Goal: Task Accomplishment & Management: Manage account settings

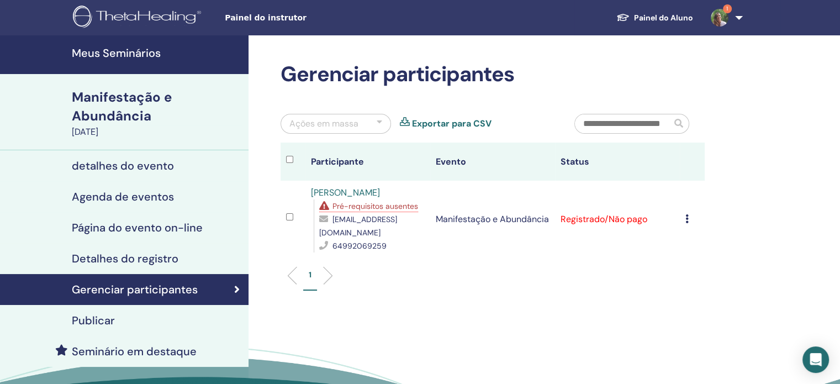
click at [382, 207] on font "Pré-requisitos ausentes" at bounding box center [376, 206] width 86 height 10
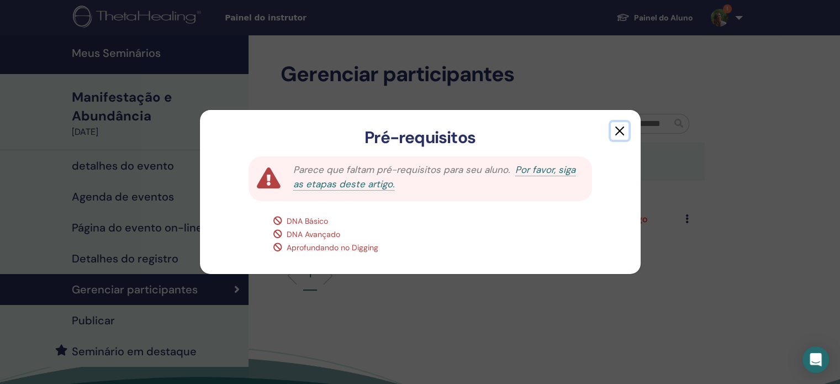
click at [623, 127] on button "button" at bounding box center [620, 131] width 18 height 18
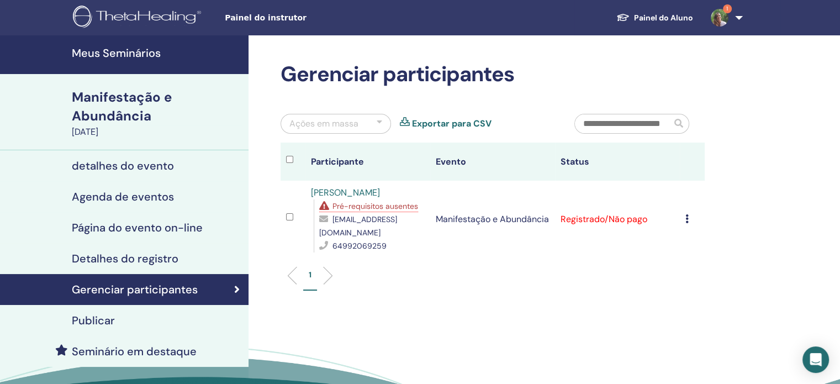
click at [385, 207] on font "Pré-requisitos ausentes" at bounding box center [376, 206] width 86 height 10
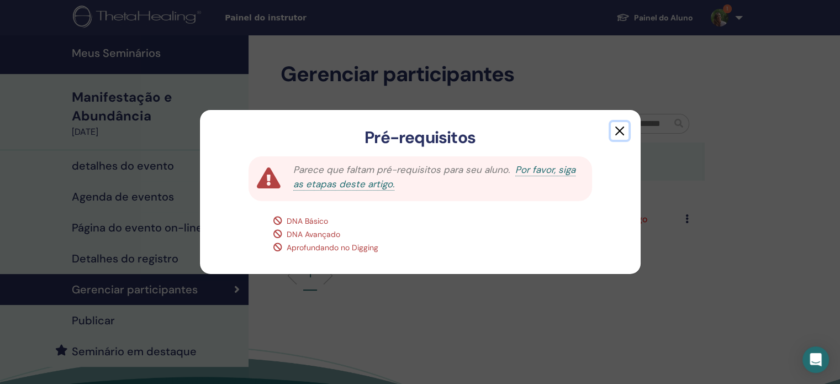
click at [623, 128] on button "button" at bounding box center [620, 131] width 18 height 18
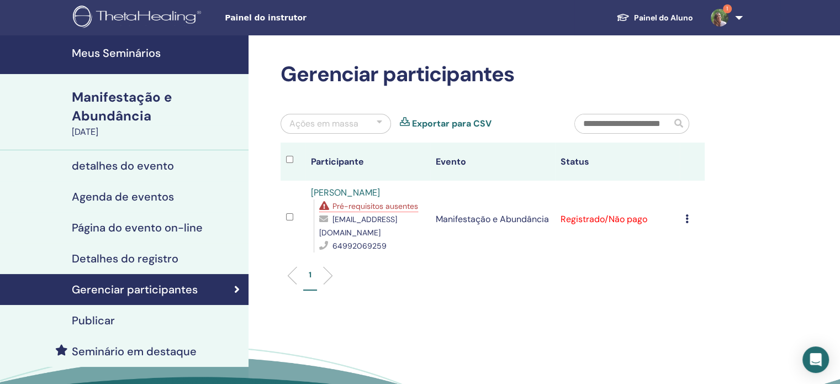
click at [351, 206] on font "Pré-requisitos ausentes" at bounding box center [376, 206] width 86 height 10
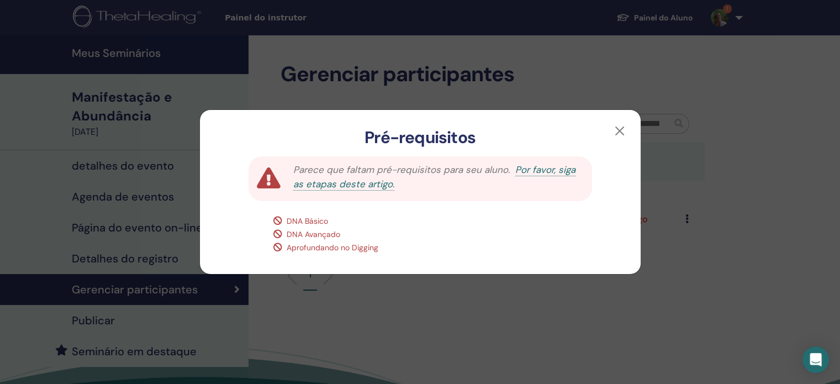
click at [653, 284] on div "Pré-requisitos Parece que faltam pré-requisitos para seu aluno. Por favor, siga…" at bounding box center [420, 192] width 840 height 384
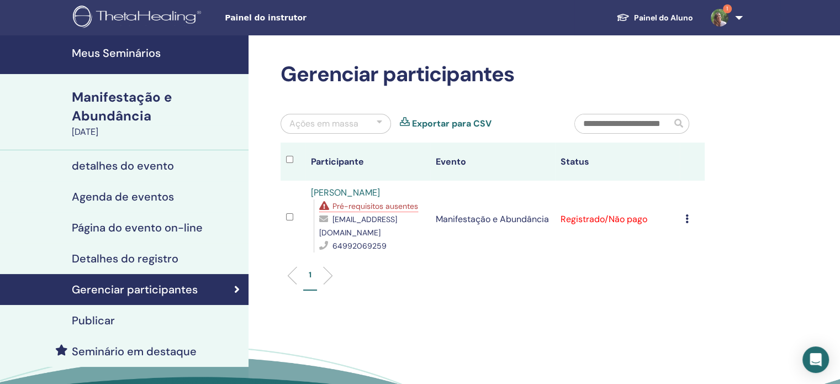
click at [686, 216] on icon at bounding box center [687, 218] width 3 height 9
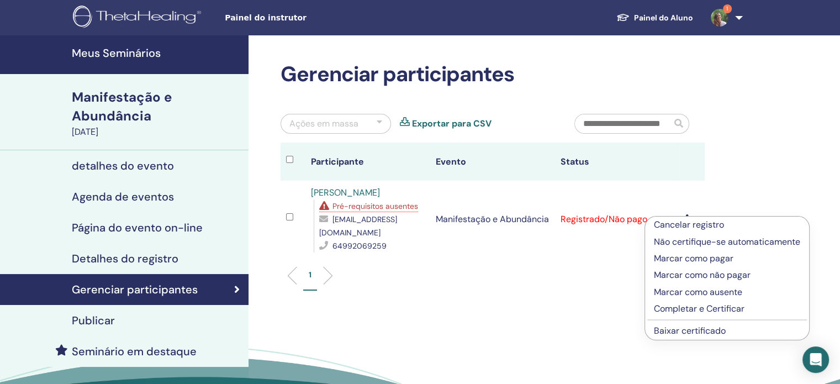
click at [683, 259] on font "Marcar como pagar" at bounding box center [694, 259] width 80 height 12
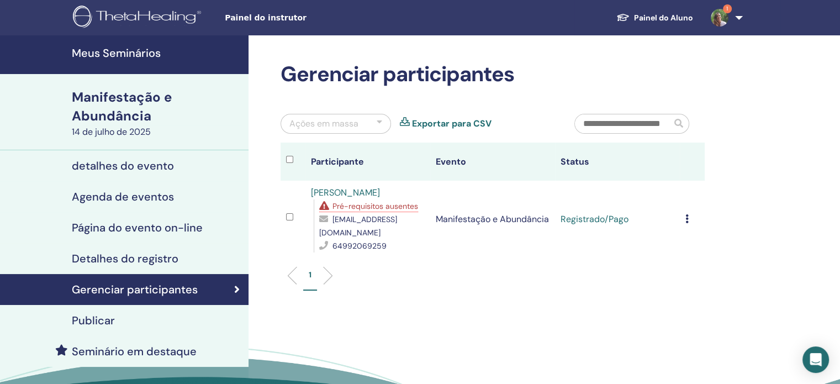
click at [686, 218] on icon at bounding box center [687, 218] width 3 height 9
